Goal: Information Seeking & Learning: Check status

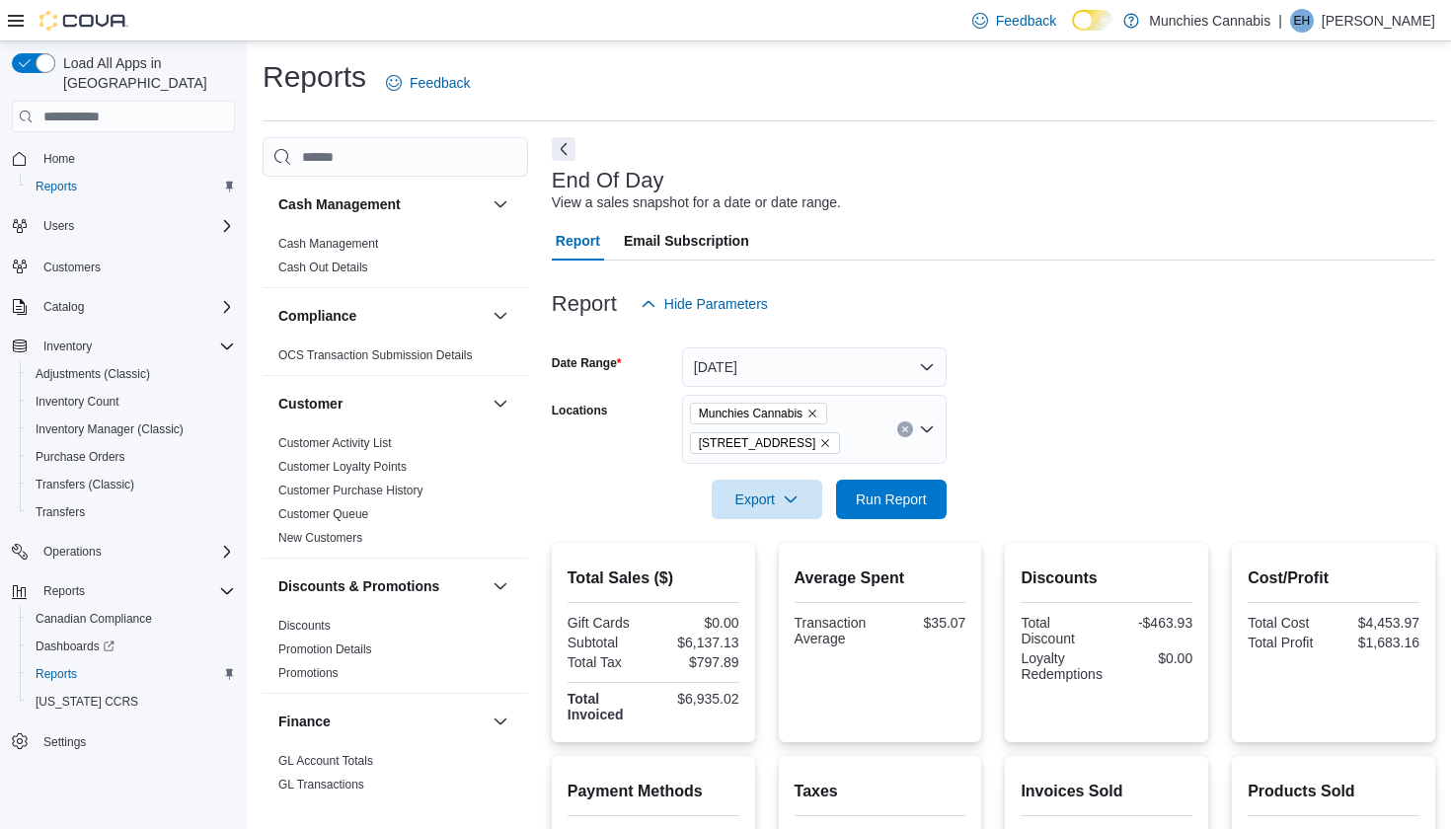
scroll to position [44, 0]
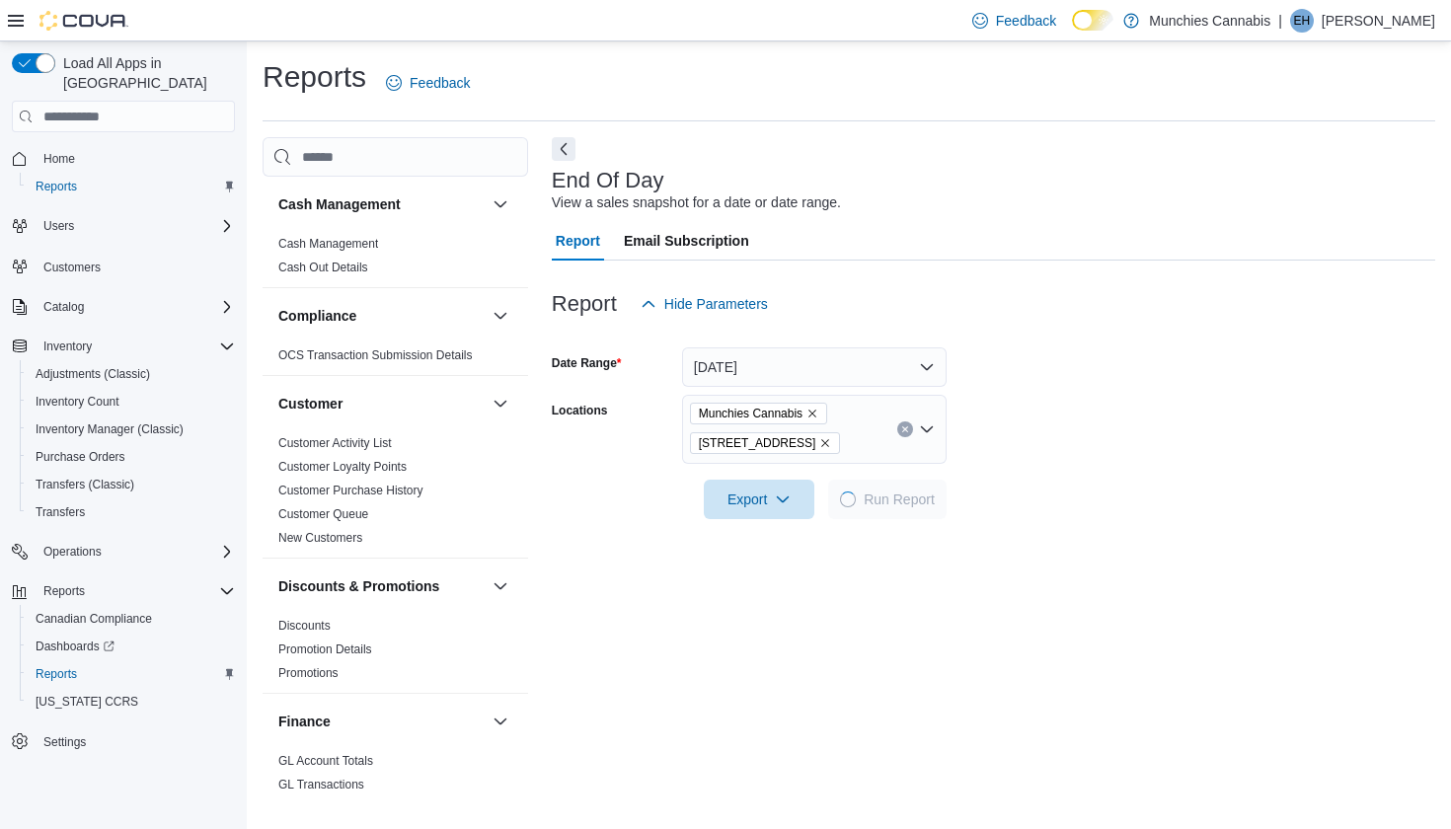
scroll to position [44, 0]
